Goal: Find specific page/section: Find specific page/section

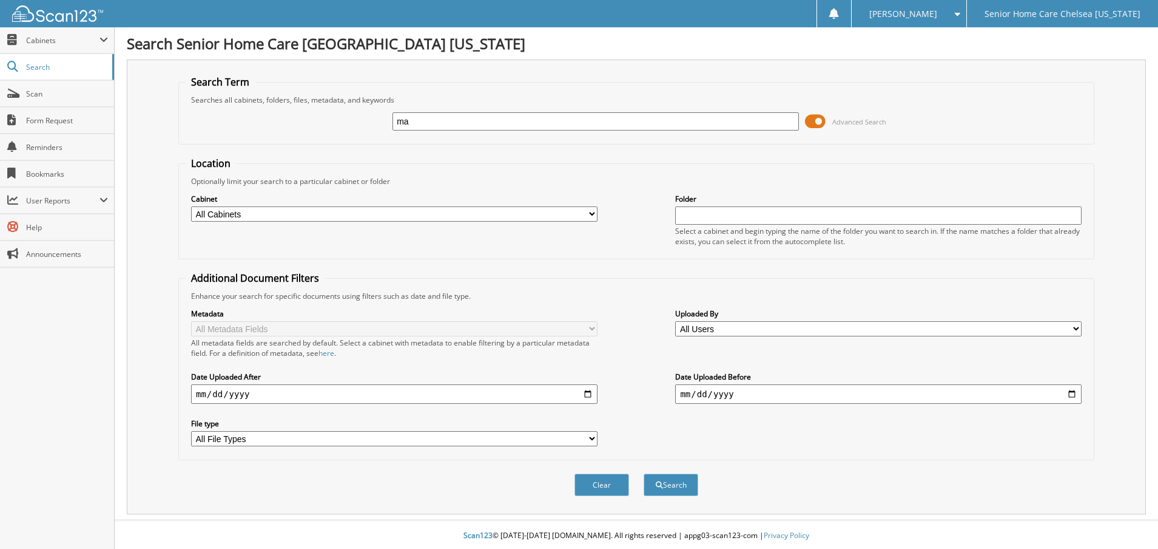
type input "m"
type input "colo"
click at [814, 118] on span at bounding box center [815, 121] width 21 height 18
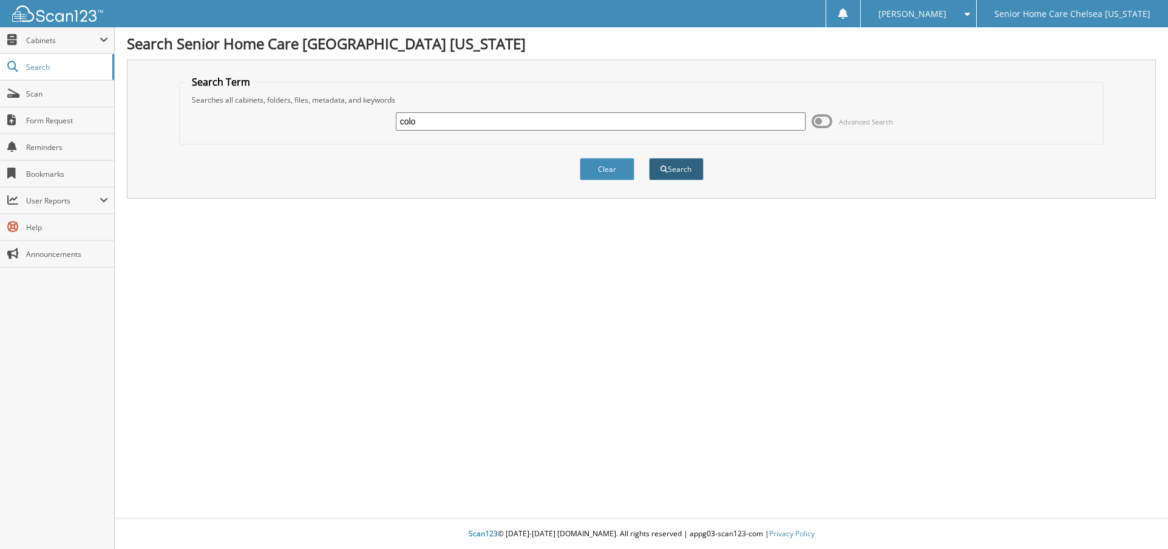
click at [675, 167] on button "Search" at bounding box center [676, 169] width 55 height 22
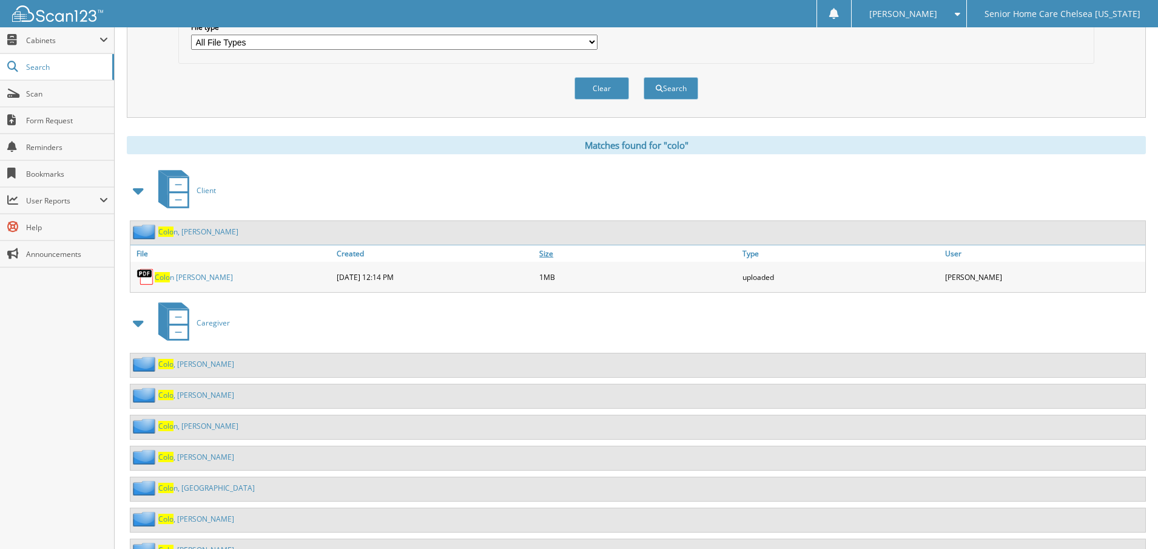
scroll to position [425, 0]
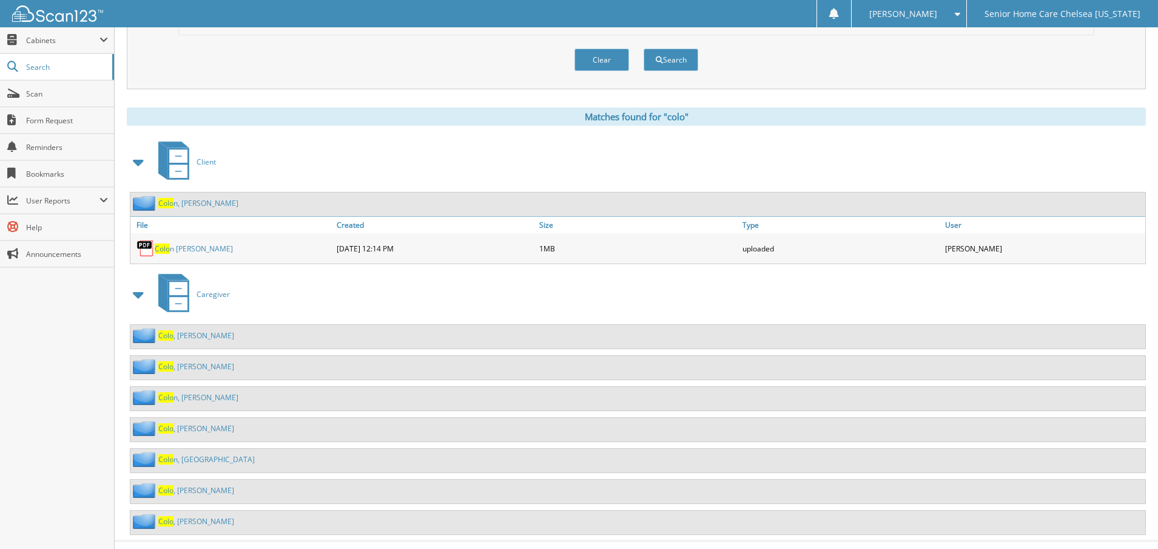
click at [188, 492] on link "Colo , [PERSON_NAME]" at bounding box center [196, 490] width 76 height 10
